Goal: Find specific page/section: Find specific page/section

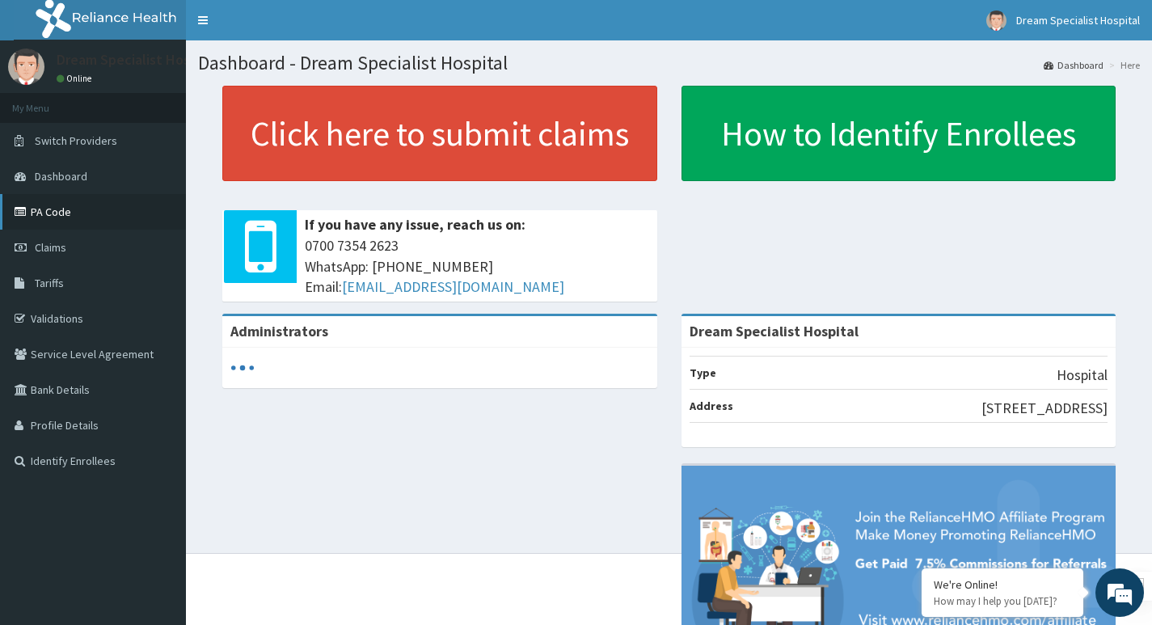
click at [44, 213] on link "PA Code" at bounding box center [93, 212] width 186 height 36
click at [44, 220] on link "PA Code" at bounding box center [93, 212] width 186 height 36
click at [49, 214] on link "PA Code" at bounding box center [93, 212] width 186 height 36
click at [78, 206] on link "PA Code" at bounding box center [93, 212] width 186 height 36
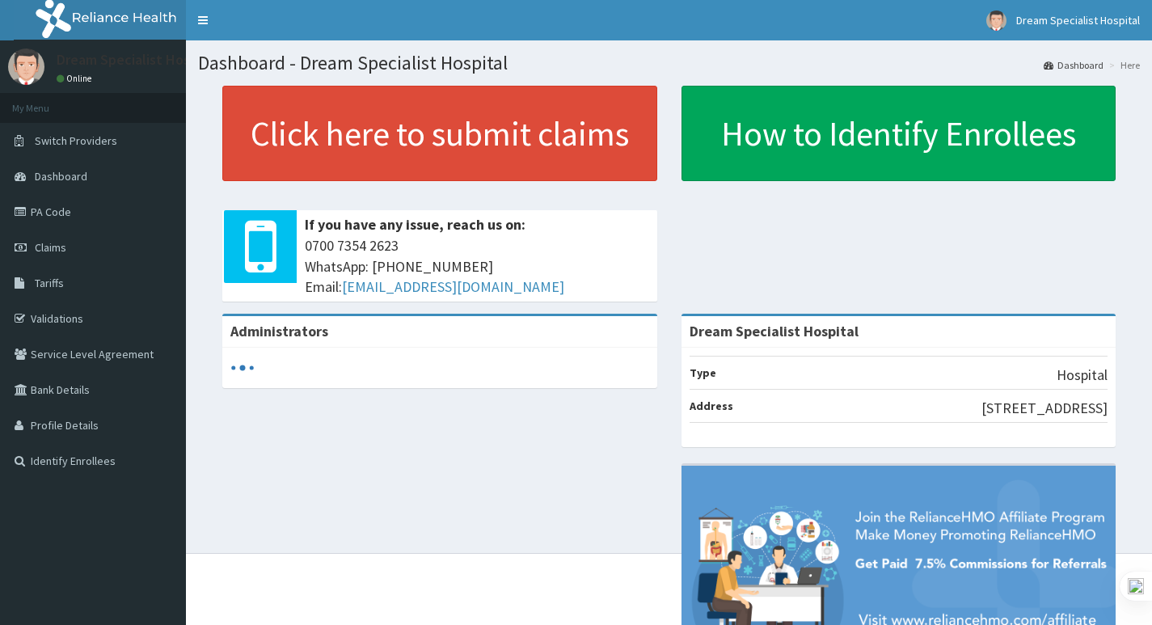
click at [61, 221] on link "PA Code" at bounding box center [93, 212] width 186 height 36
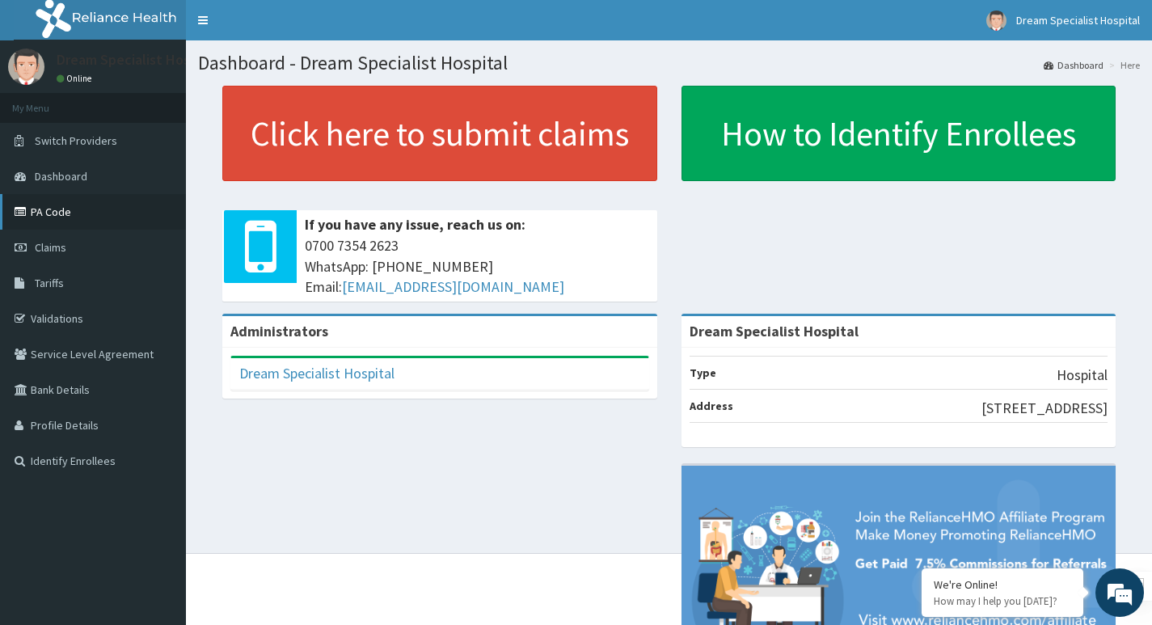
click at [49, 212] on link "PA Code" at bounding box center [93, 212] width 186 height 36
click at [102, 319] on link "Validations" at bounding box center [93, 319] width 186 height 36
click at [78, 212] on link "PA Code" at bounding box center [93, 212] width 186 height 36
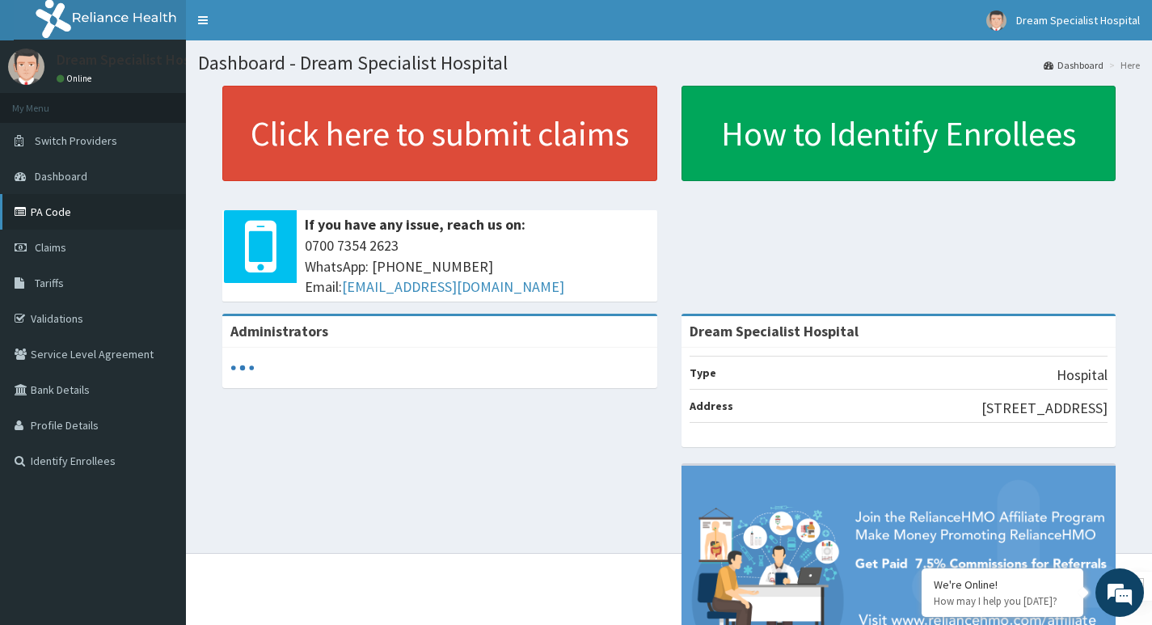
click at [38, 217] on link "PA Code" at bounding box center [93, 212] width 186 height 36
